Goal: Transaction & Acquisition: Purchase product/service

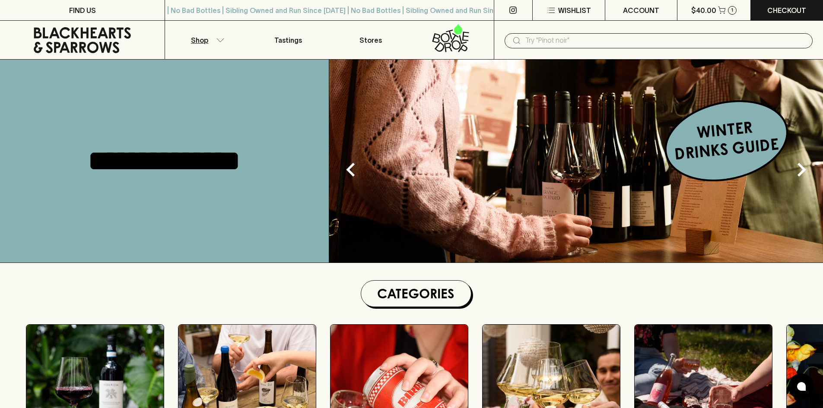
click at [216, 40] on icon "button" at bounding box center [220, 40] width 9 height 4
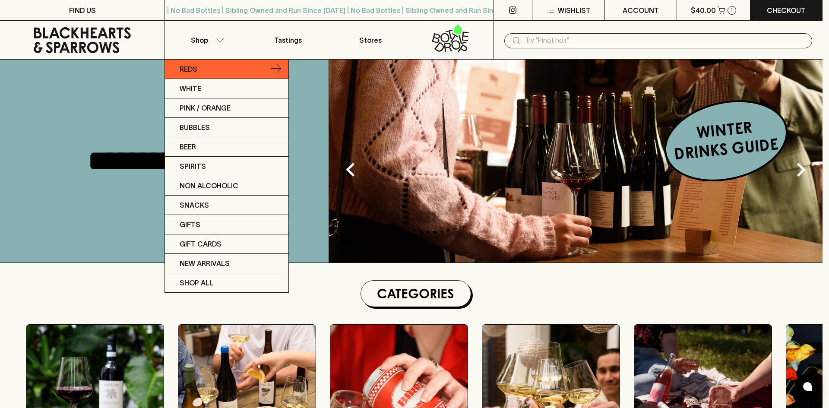
click at [202, 63] on link "Reds" at bounding box center [226, 69] width 123 height 19
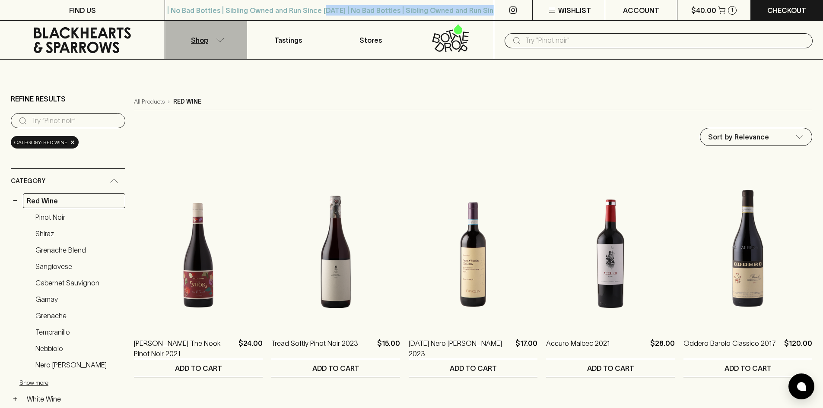
click at [198, 42] on p "Shop" at bounding box center [199, 40] width 17 height 10
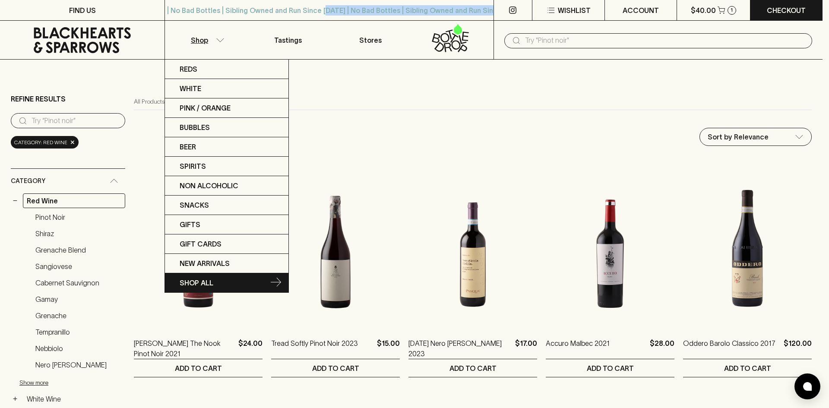
click at [216, 284] on link "SHOP ALL" at bounding box center [226, 282] width 123 height 19
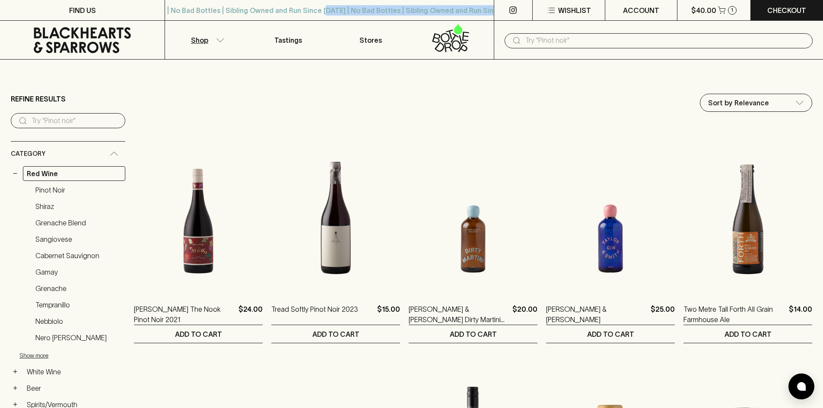
click at [76, 161] on div "Category" at bounding box center [68, 154] width 114 height 25
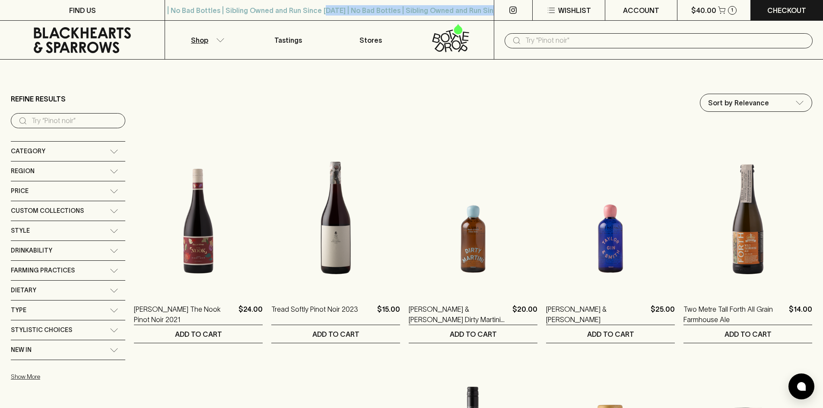
click at [75, 152] on div "Category" at bounding box center [60, 151] width 99 height 11
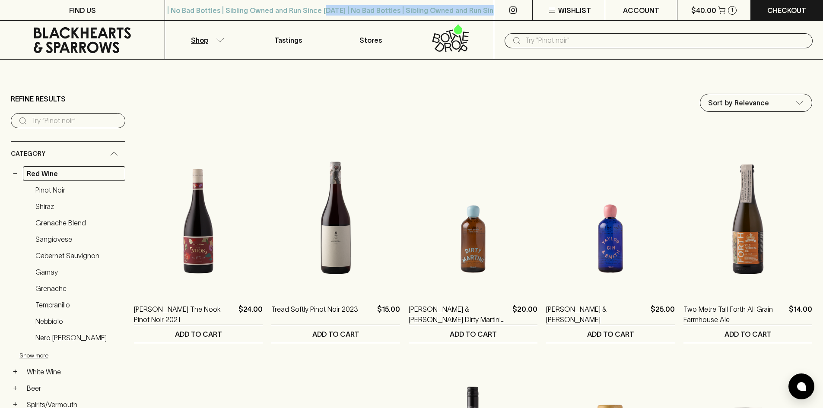
click at [75, 153] on div "Category" at bounding box center [60, 154] width 99 height 11
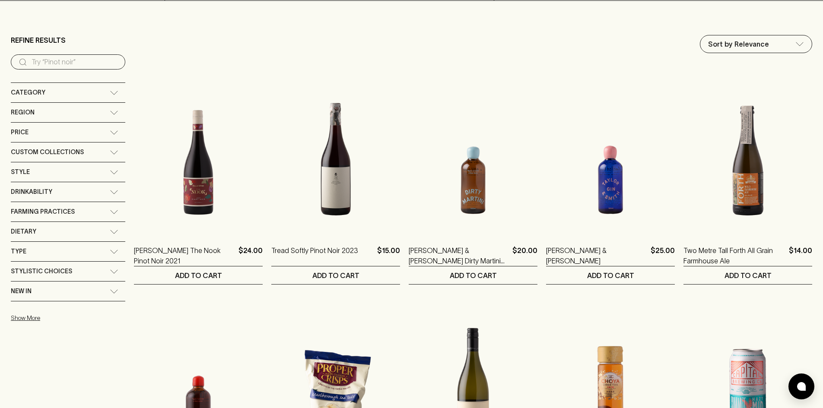
scroll to position [86, 0]
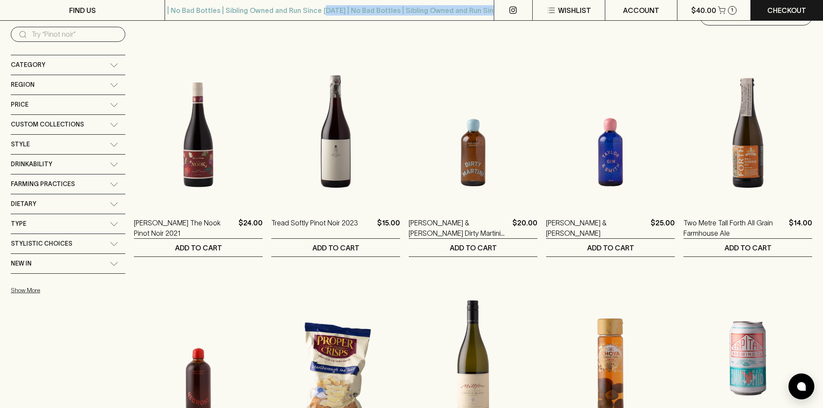
click at [73, 214] on div "Type" at bounding box center [68, 223] width 114 height 19
click at [75, 202] on div "Dietary" at bounding box center [60, 204] width 99 height 11
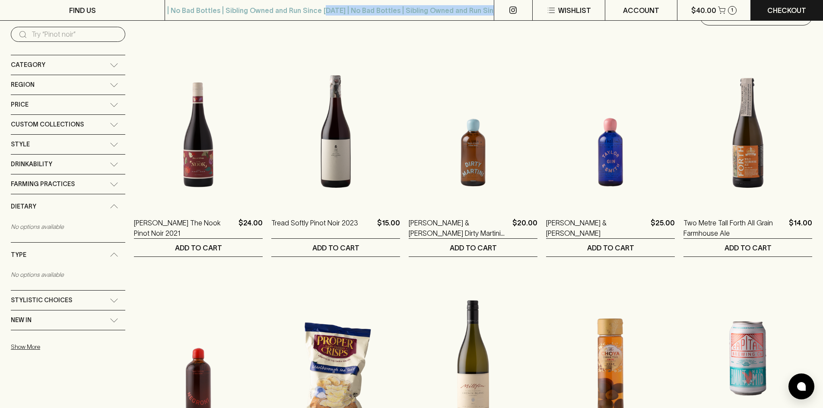
click at [88, 209] on div "Dietary" at bounding box center [60, 206] width 99 height 11
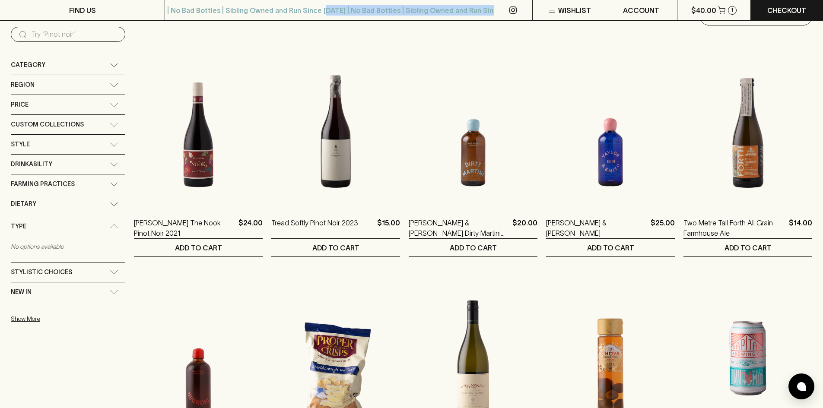
click at [89, 228] on div "Type" at bounding box center [60, 226] width 99 height 11
click at [99, 184] on div "Farming Practices" at bounding box center [60, 184] width 99 height 11
click at [72, 238] on div "Dietary" at bounding box center [68, 232] width 114 height 19
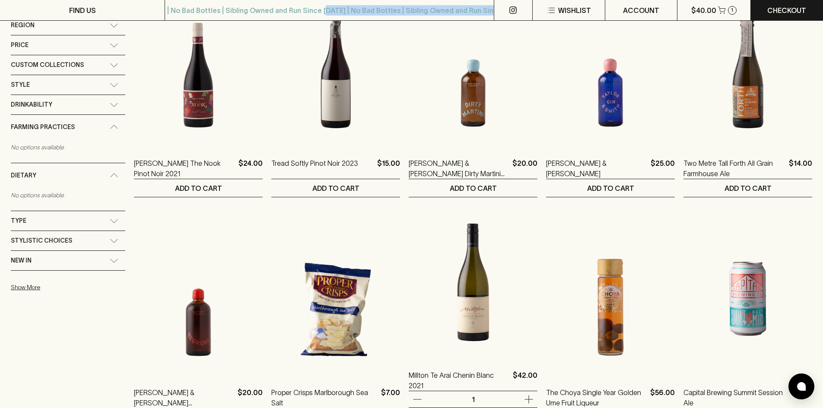
scroll to position [0, 0]
